Goal: Task Accomplishment & Management: Use online tool/utility

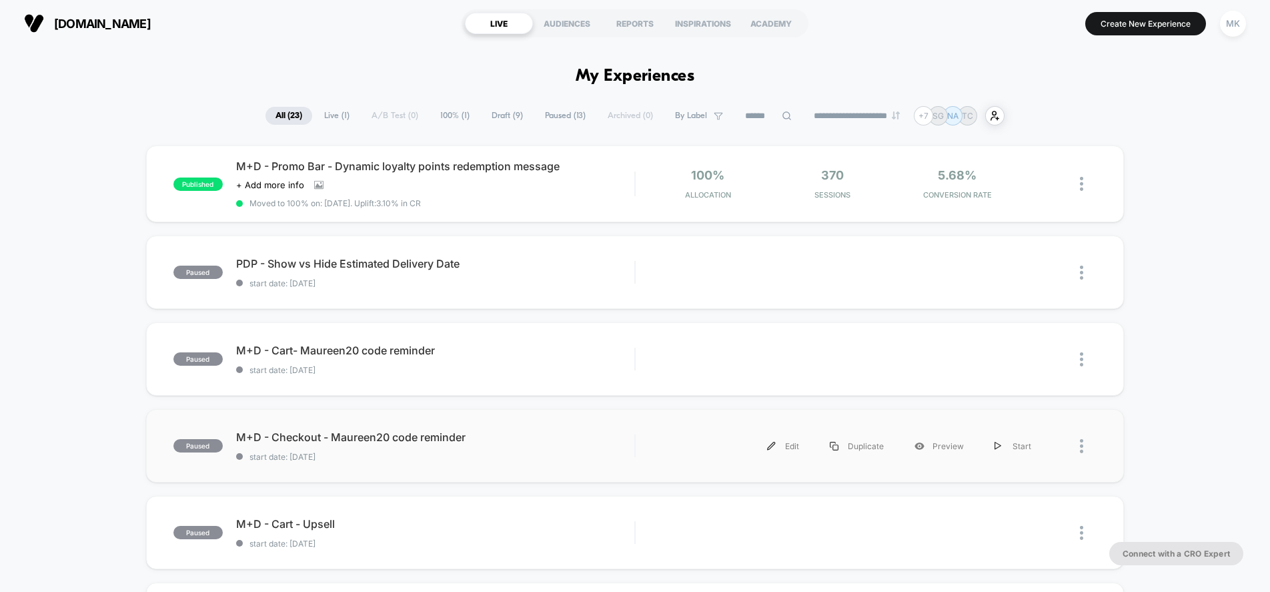
scroll to position [25, 0]
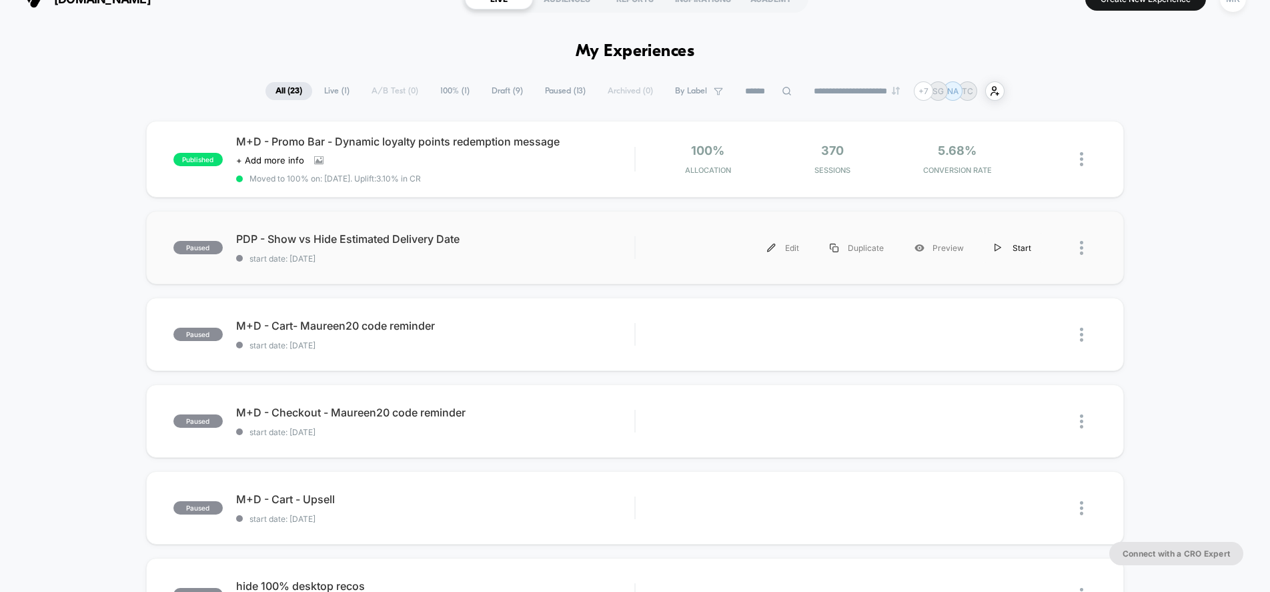
click at [1007, 247] on div "Start" at bounding box center [1012, 248] width 67 height 30
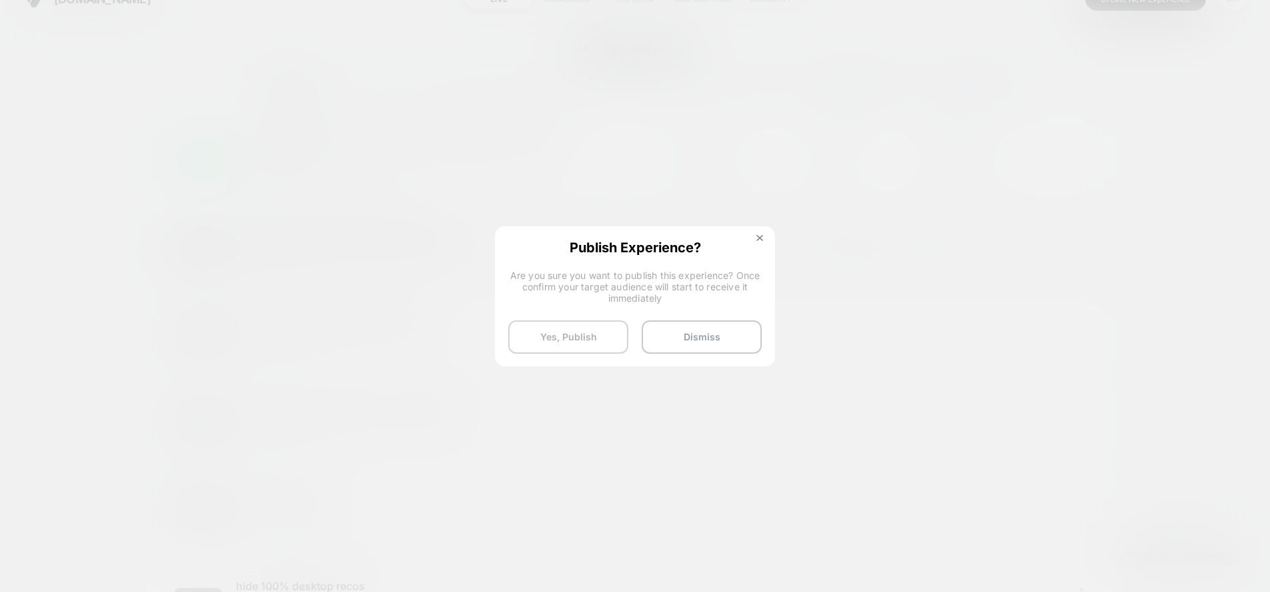
click at [590, 337] on button "Yes, Publish" at bounding box center [568, 336] width 120 height 33
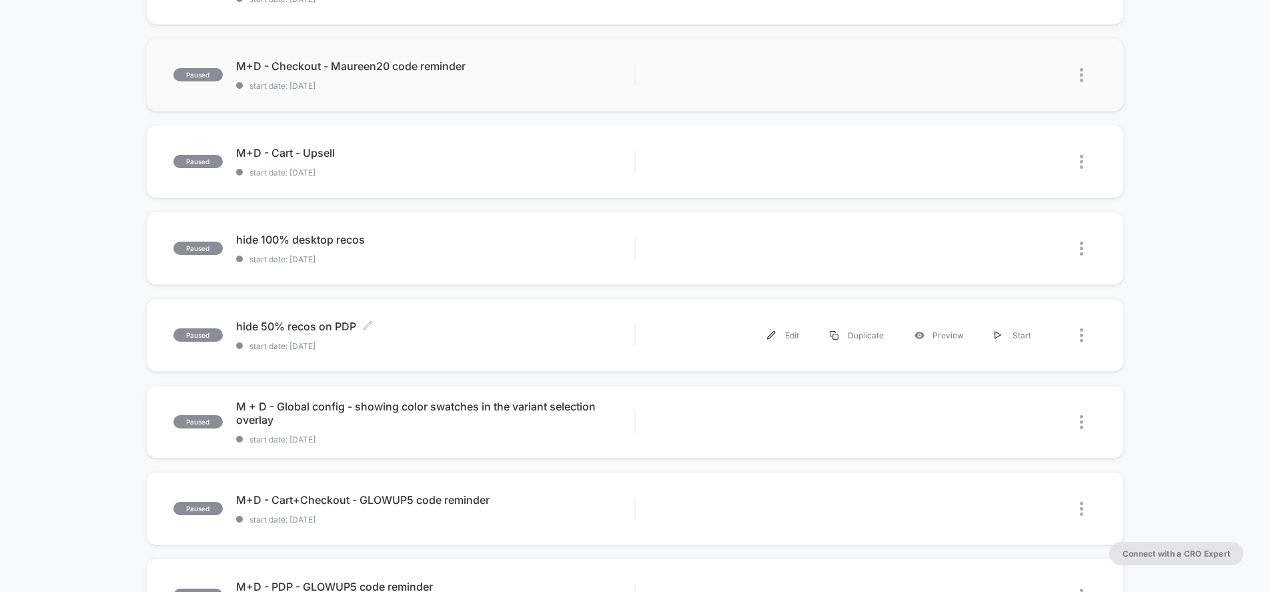
scroll to position [373, 0]
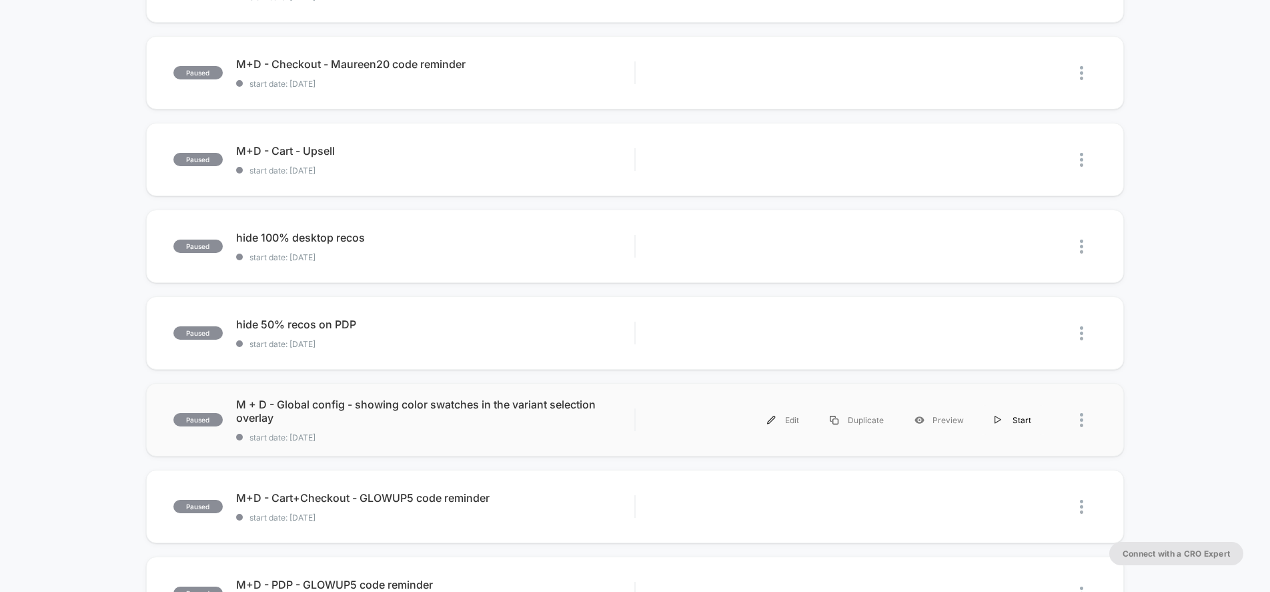
click at [1007, 425] on div "Start" at bounding box center [1012, 420] width 67 height 30
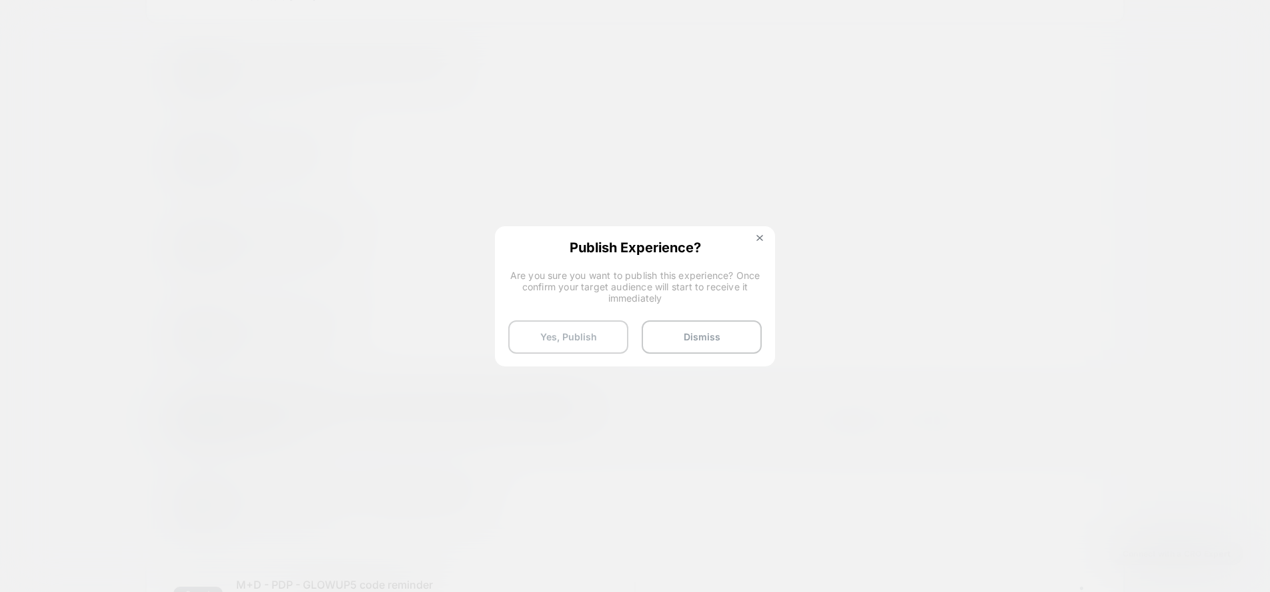
click at [594, 332] on button "Yes, Publish" at bounding box center [568, 336] width 120 height 33
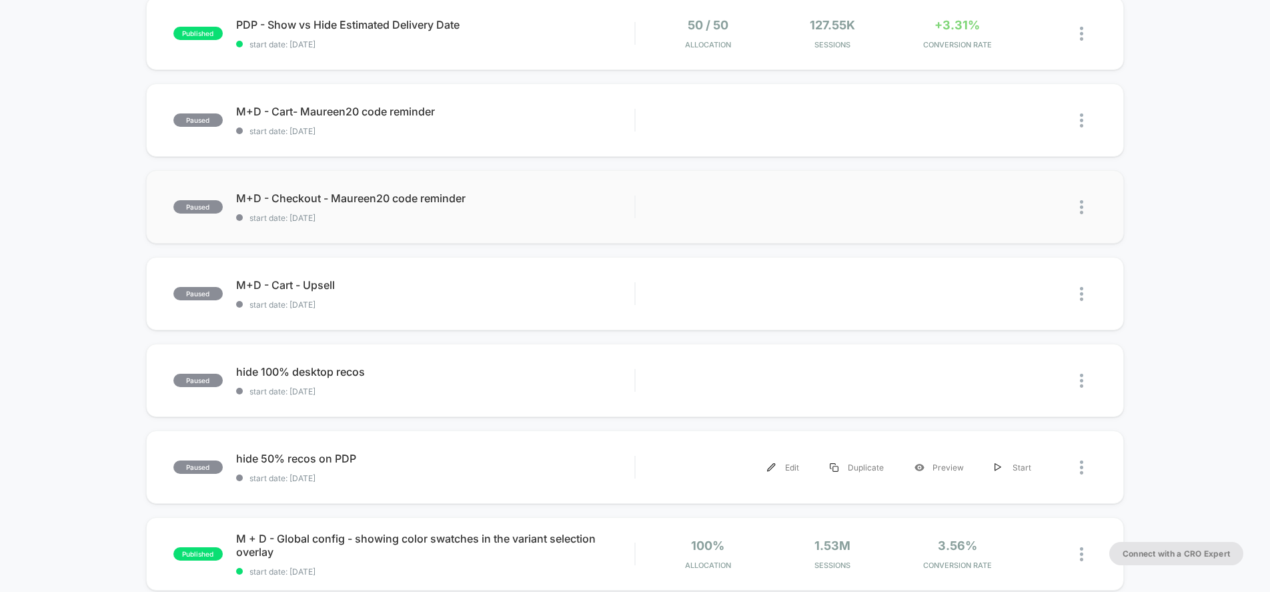
scroll to position [239, 0]
click at [1004, 296] on div "Start" at bounding box center [1012, 293] width 67 height 30
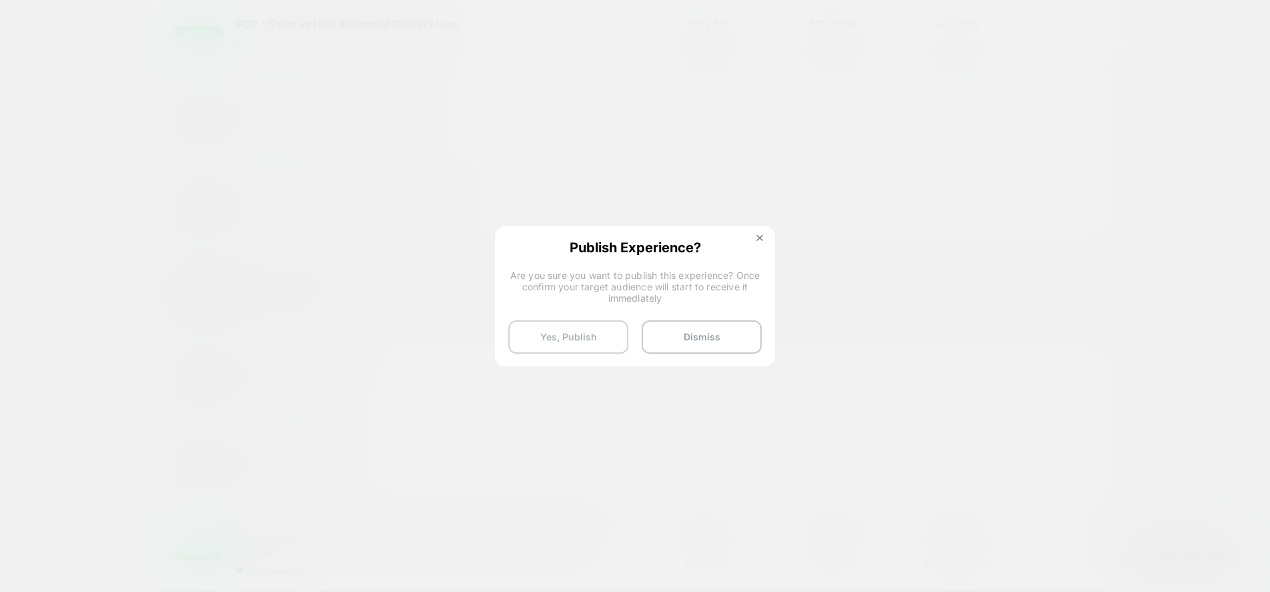
click at [596, 334] on button "Yes, Publish" at bounding box center [568, 336] width 120 height 33
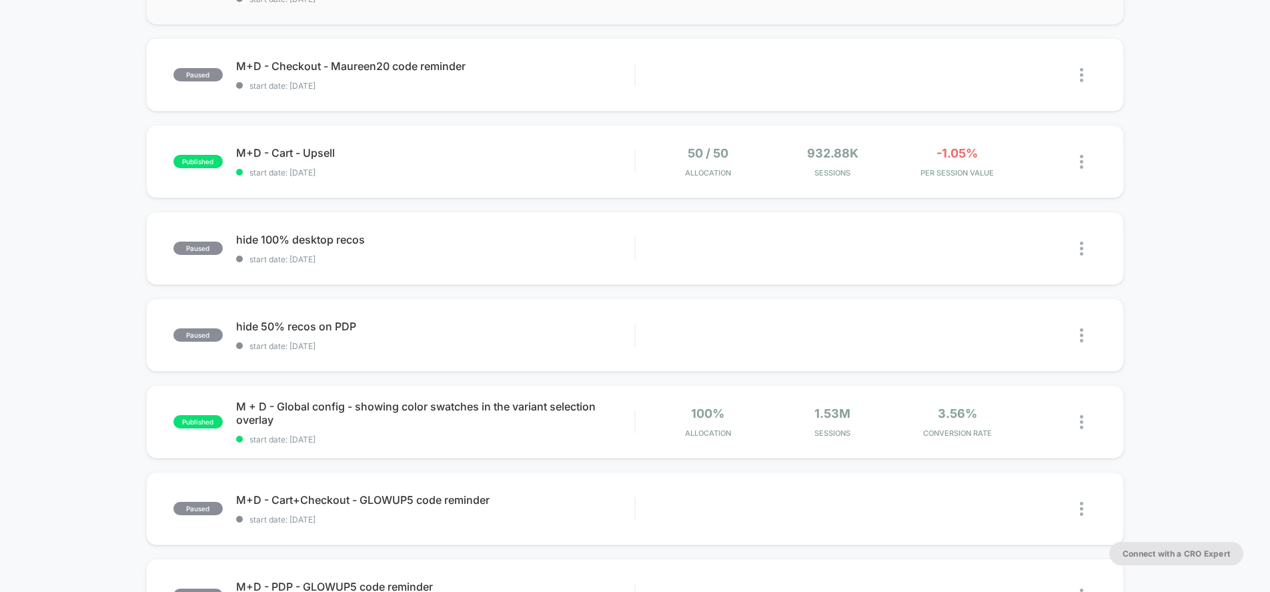
scroll to position [372, 0]
click at [5, 449] on div "published M+D - Promo Bar - Dynamic loyalty points redemption message Click to …" at bounding box center [635, 324] width 1270 height 1101
click at [21, 269] on div "published M+D - Promo Bar - Dynamic loyalty points redemption message Click to …" at bounding box center [635, 324] width 1270 height 1101
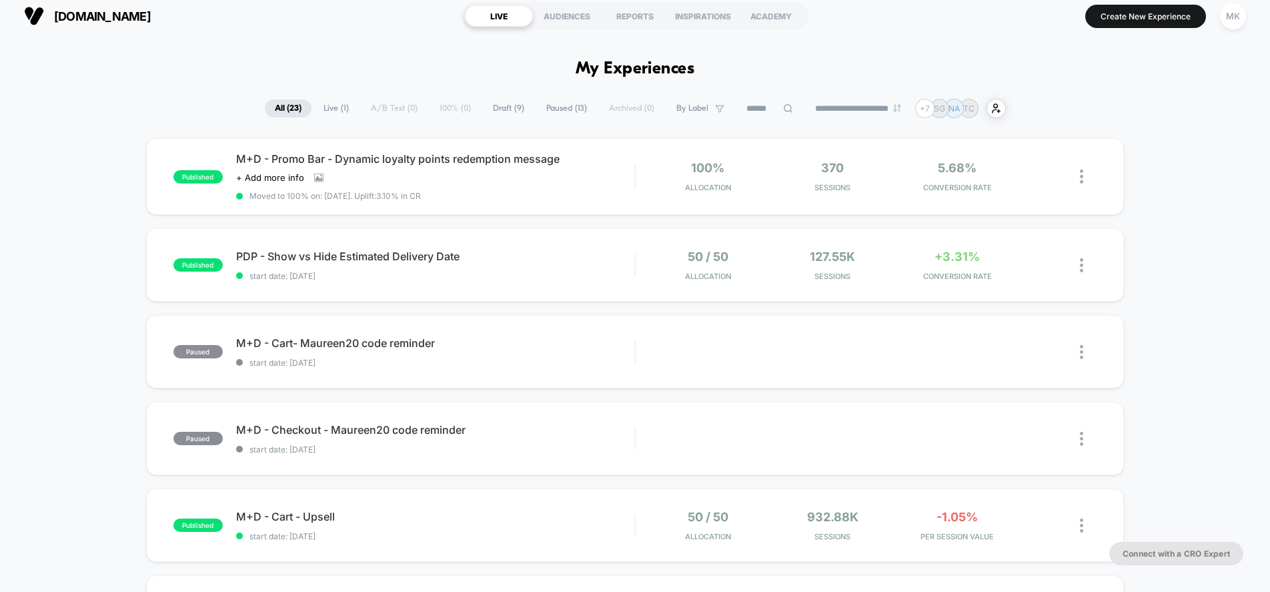
scroll to position [7, 0]
click at [577, 272] on span "start date: [DATE]" at bounding box center [435, 277] width 398 height 10
